Goal: Check status

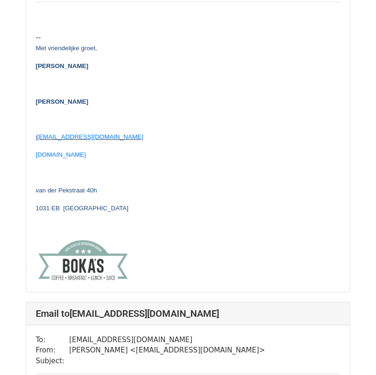
scroll to position [3985, 0]
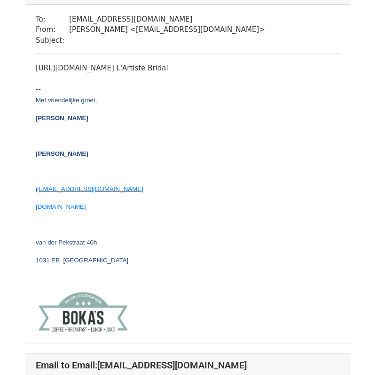
scroll to position [118, 0]
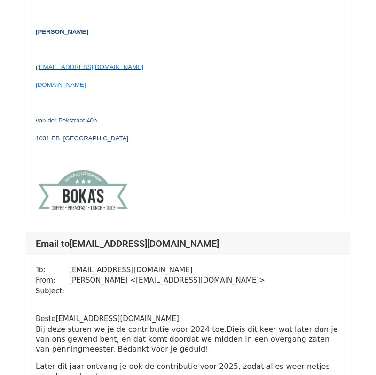
scroll to position [875, 0]
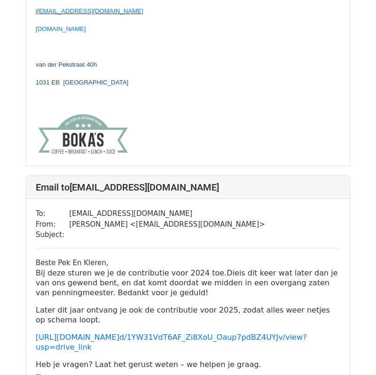
scroll to position [1780, 0]
